Goal: Task Accomplishment & Management: Manage account settings

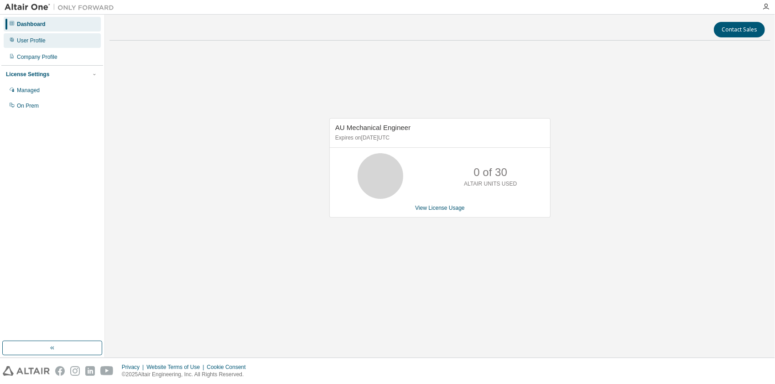
click at [44, 42] on div "User Profile" at bounding box center [31, 40] width 29 height 7
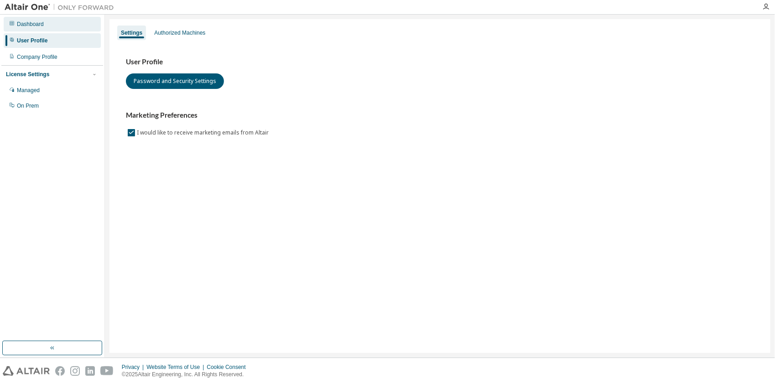
click at [35, 23] on div "Dashboard" at bounding box center [30, 24] width 27 height 7
